Goal: Task Accomplishment & Management: Manage account settings

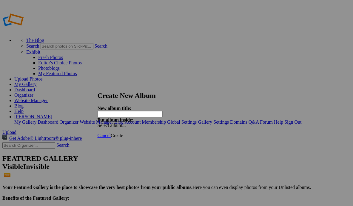
paste input "CA Copa Madera [DATE]-[DATE]"
type input "CA Copa Madera [DATE]-[DATE]"
click at [123, 133] on span "Create" at bounding box center [117, 135] width 13 height 5
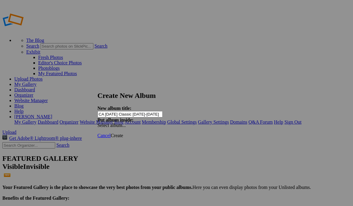
click at [123, 133] on span "Create" at bounding box center [117, 135] width 13 height 5
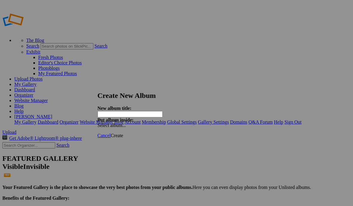
paste input "CA [DATE] Super Cup [DATE]-[DATE]"
type input "CA [DATE] Super Cup [DATE]-[DATE]"
click at [123, 133] on span "Create" at bounding box center [117, 135] width 13 height 5
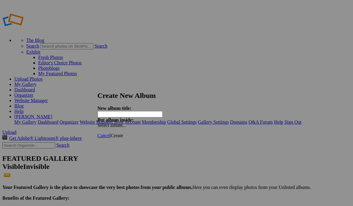
paste input "FL [DATE] Cup [DATE]-[DATE]"
type input "FL [DATE] Cup [DATE]-[DATE]"
click at [123, 133] on span "Create" at bounding box center [117, 135] width 13 height 5
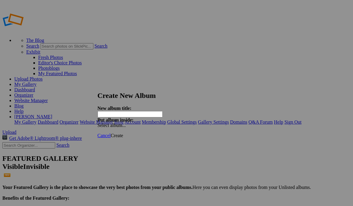
paste input "NC Fusion [DATE] [MEDICAL_DATA] [DATE]-[DATE]"
type input "NC Fusion Labor Day Shootout Aug. 29-31 2025"
click at [123, 133] on span "Create" at bounding box center [117, 135] width 13 height 5
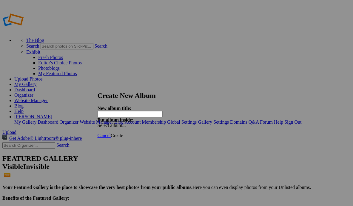
paste input "OK WSA Midwest Labor Day Inv. Aug. 29-31 2025"
type input "OK WSA Midwest Labor Day Inv. Aug. 29-31 2025"
click at [123, 133] on span "Create" at bounding box center [117, 135] width 13 height 5
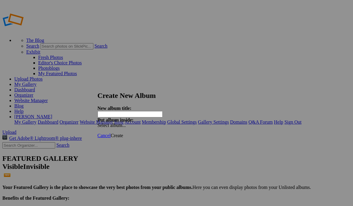
paste input "VA Revolution Cup [DATE]-[DATE]"
type input "VA Revolution Cup [DATE]-[DATE]"
click at [123, 133] on span "Create" at bounding box center [117, 135] width 13 height 5
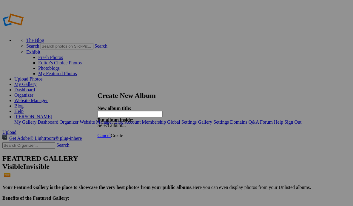
paste input "MD OBGC Capital Cup Aug. 29-Sep. 1 2025"
type input "MD OBGC Capital Cup Aug. 29-Sep. 1 2025"
click at [123, 133] on span "Create" at bounding box center [117, 135] width 13 height 5
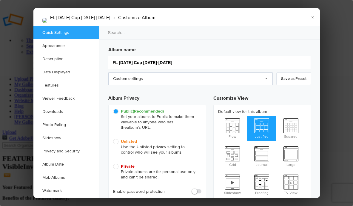
click at [263, 83] on link "Custom settings" at bounding box center [190, 78] width 165 height 13
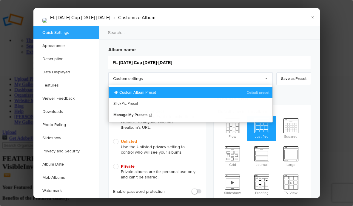
click at [201, 94] on link "HP Custom Album Preset" at bounding box center [191, 92] width 164 height 11
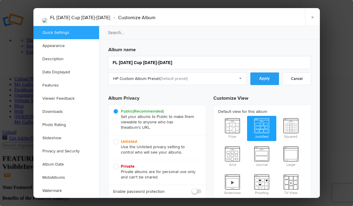
click at [265, 78] on link "Apply" at bounding box center [265, 78] width 29 height 13
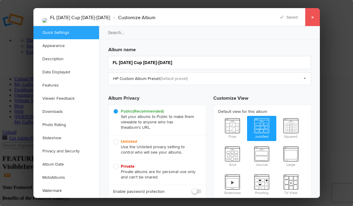
click at [310, 22] on link "×" at bounding box center [312, 17] width 15 height 18
